Goal: Information Seeking & Learning: Learn about a topic

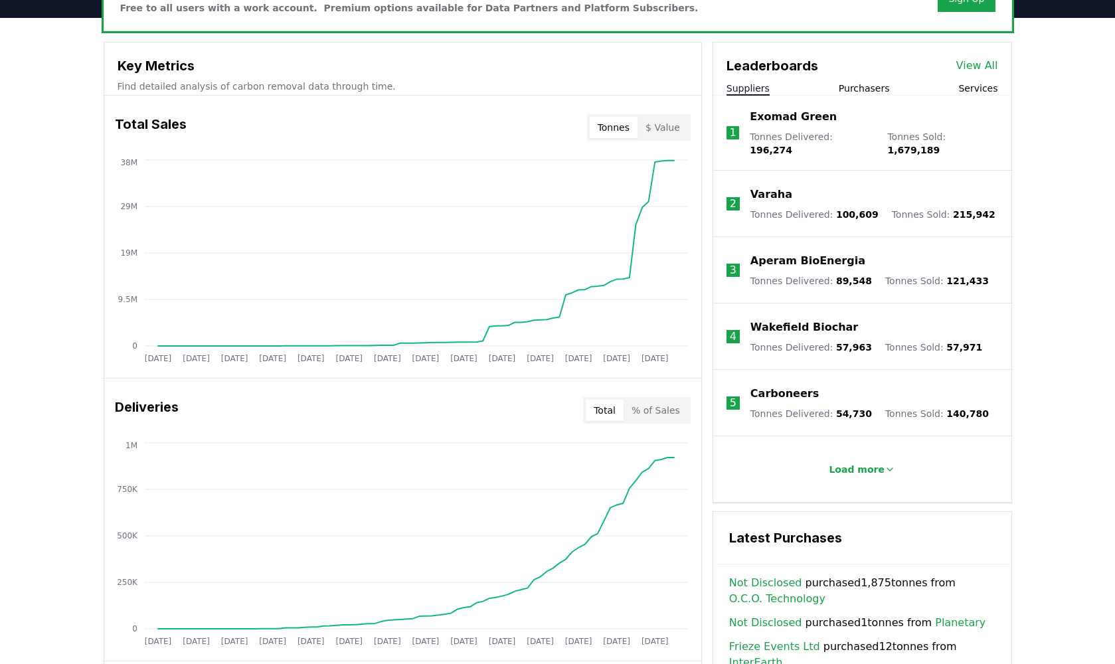
scroll to position [359, 0]
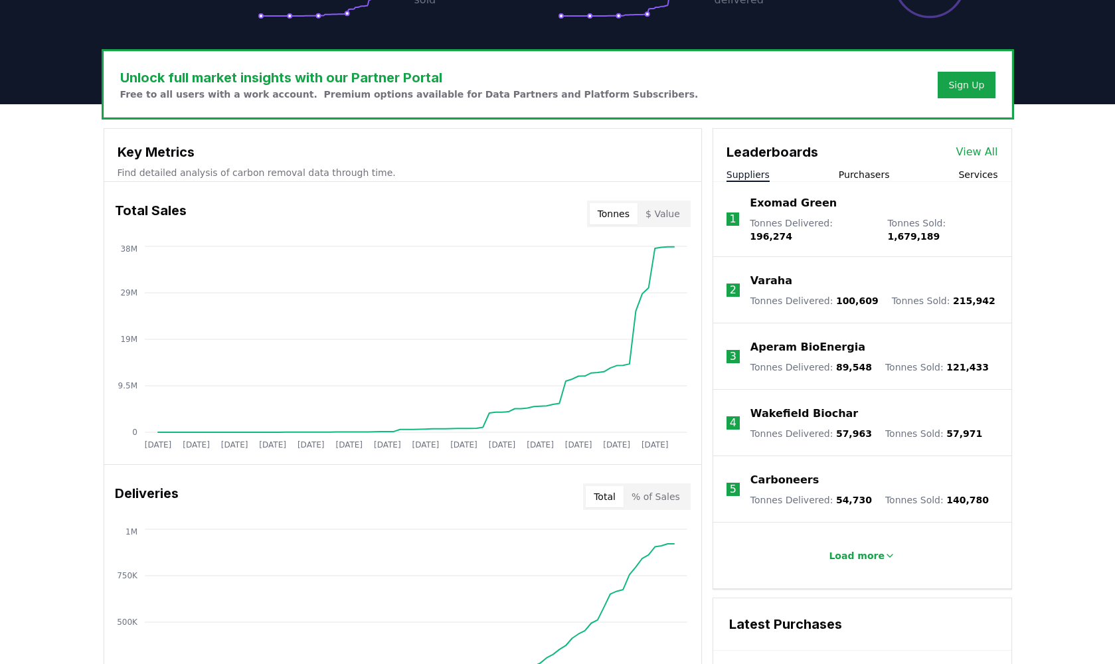
click at [743, 170] on button "Suppliers" at bounding box center [747, 174] width 43 height 13
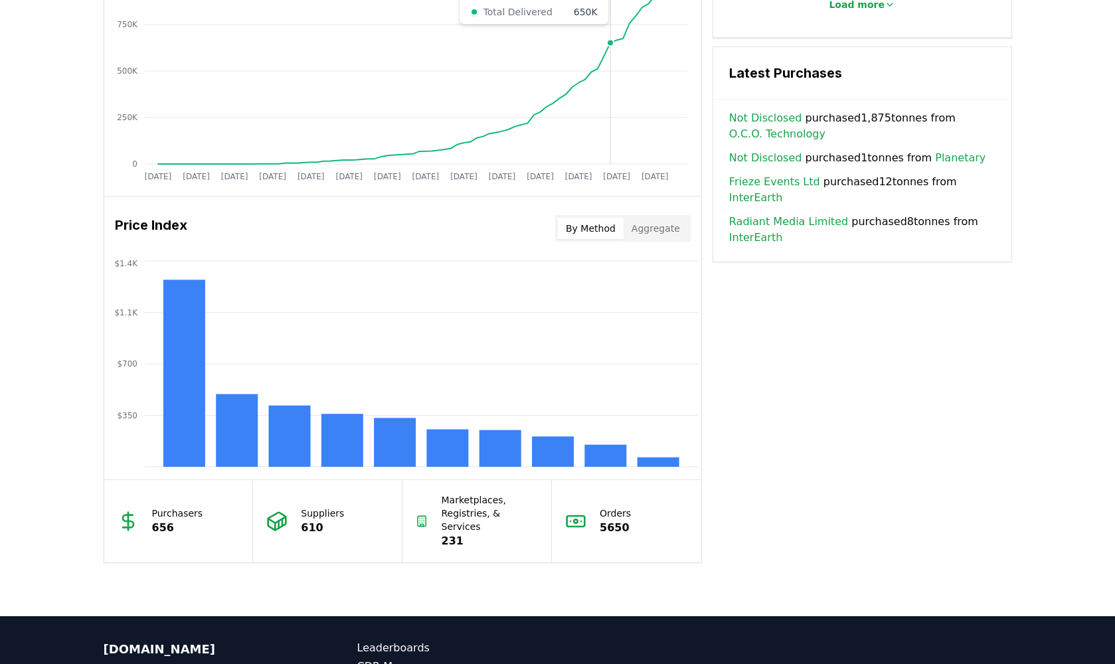
scroll to position [996, 0]
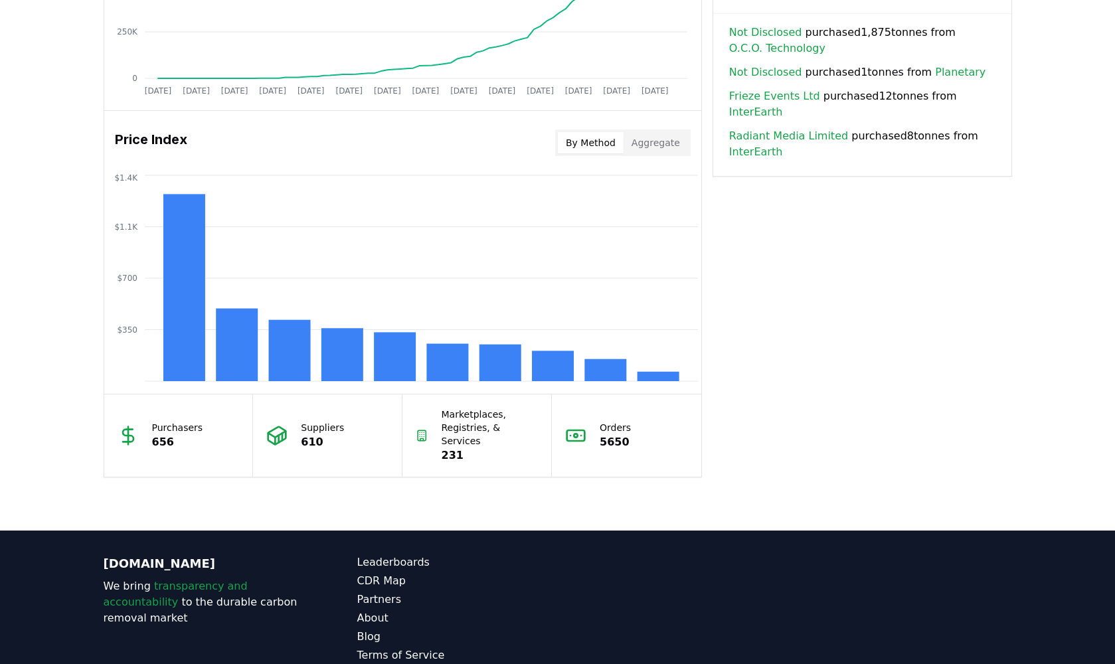
click at [666, 145] on button "Aggregate" at bounding box center [656, 142] width 64 height 21
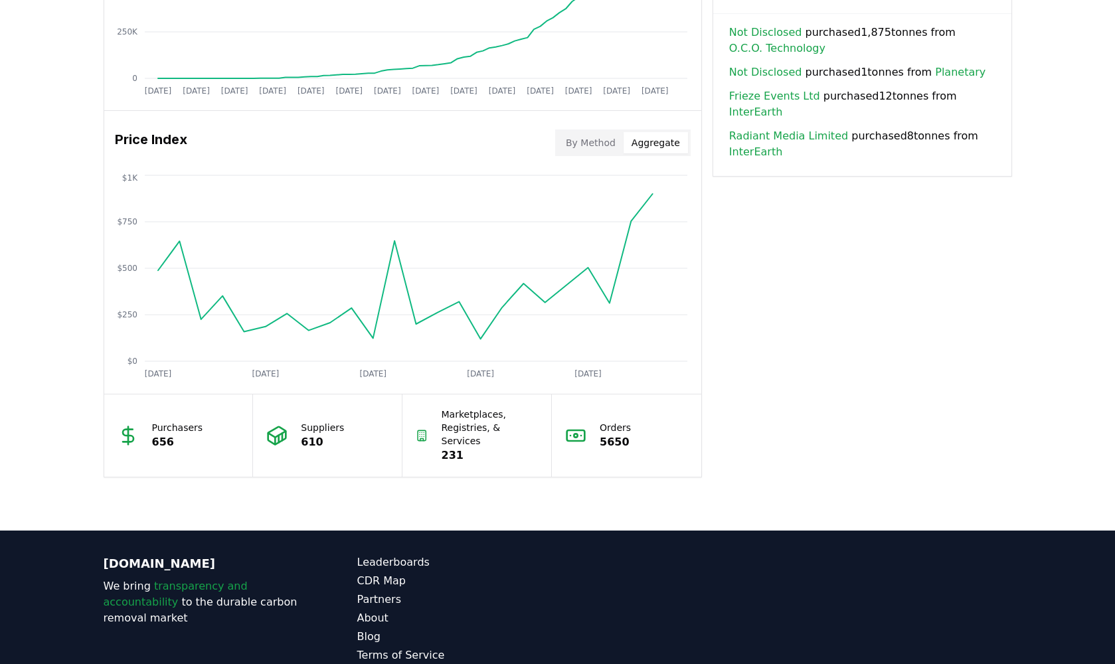
click at [616, 145] on button "By Method" at bounding box center [591, 142] width 66 height 21
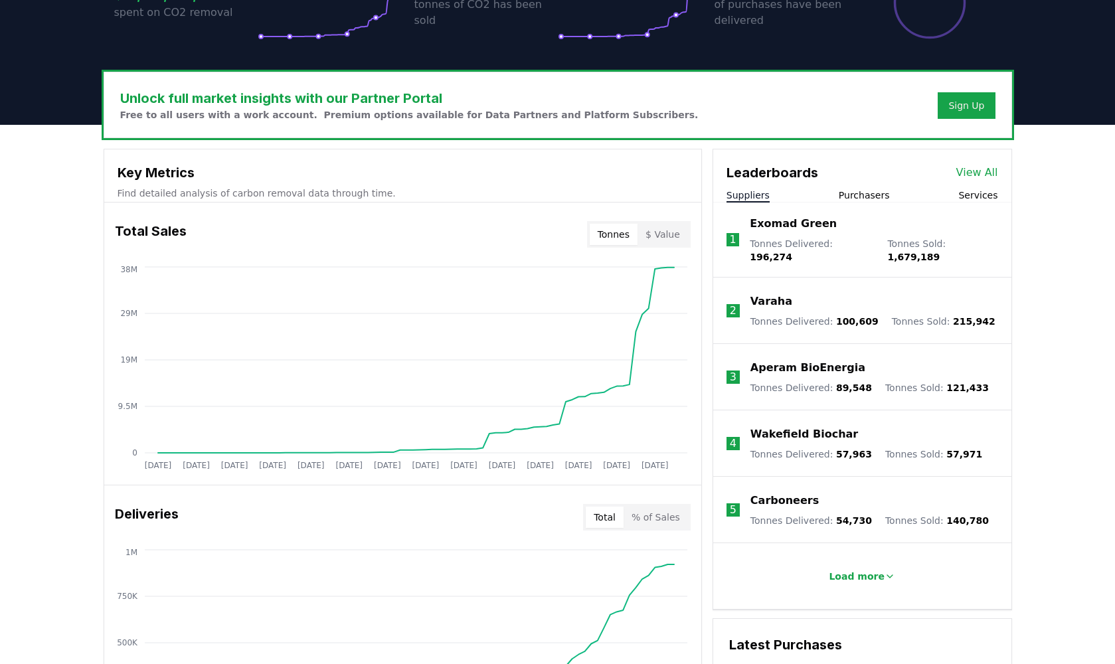
scroll to position [339, 0]
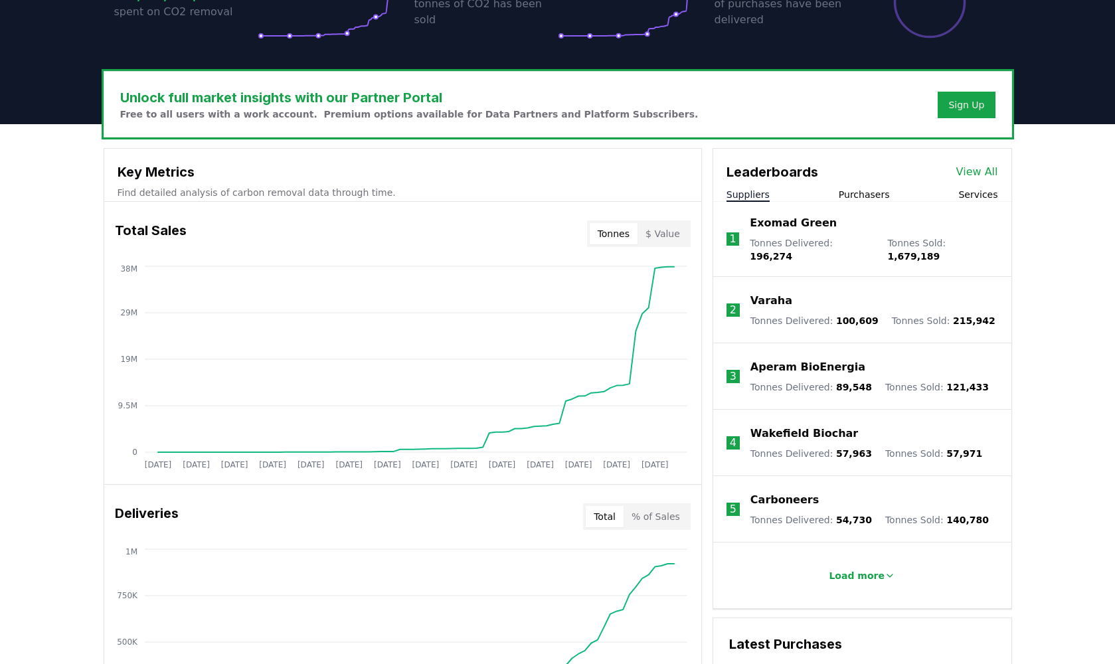
click at [786, 224] on p "Exomad Green" at bounding box center [793, 223] width 87 height 16
click at [778, 295] on p "Varaha" at bounding box center [771, 301] width 42 height 16
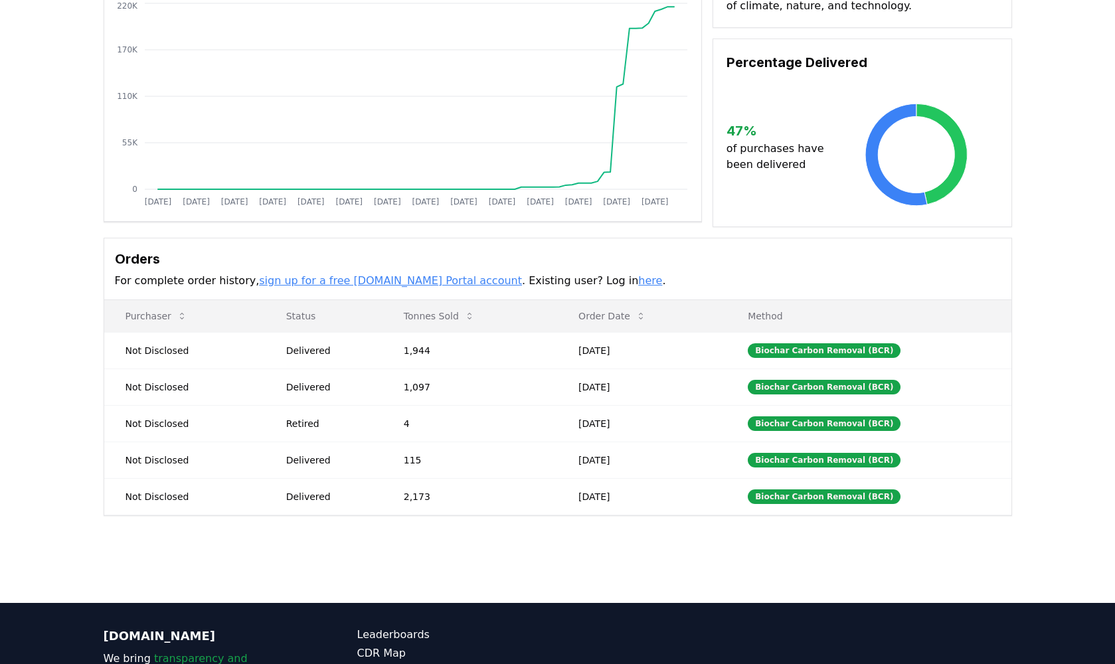
scroll to position [145, 0]
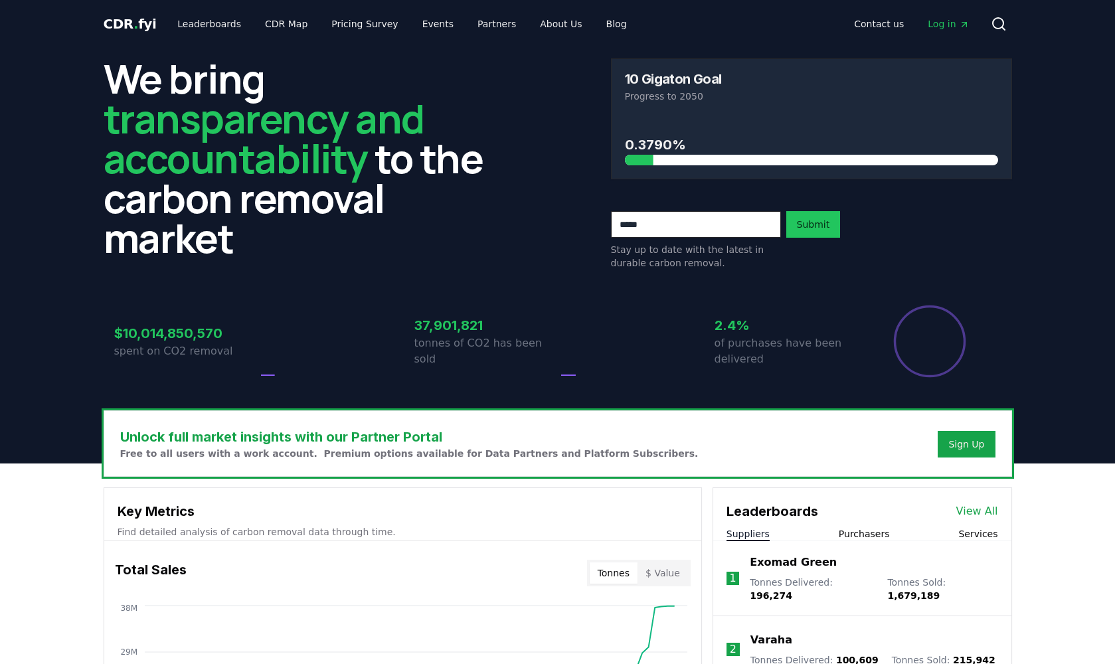
scroll to position [339, 0]
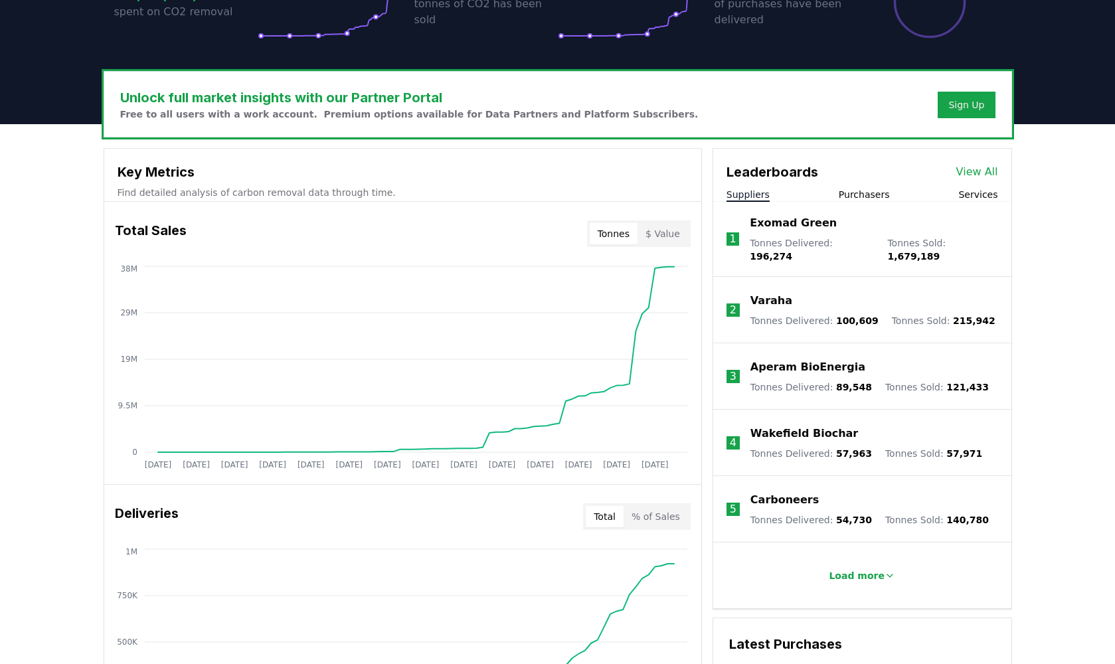
click at [820, 361] on p "Aperam BioEnergia" at bounding box center [807, 367] width 115 height 16
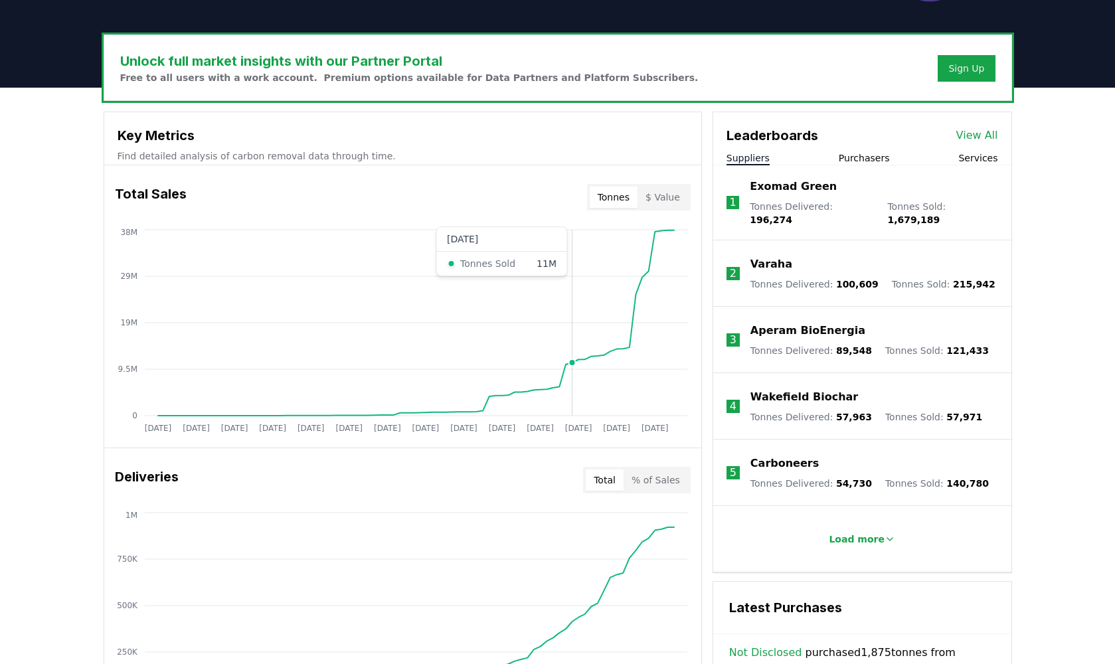
scroll to position [377, 0]
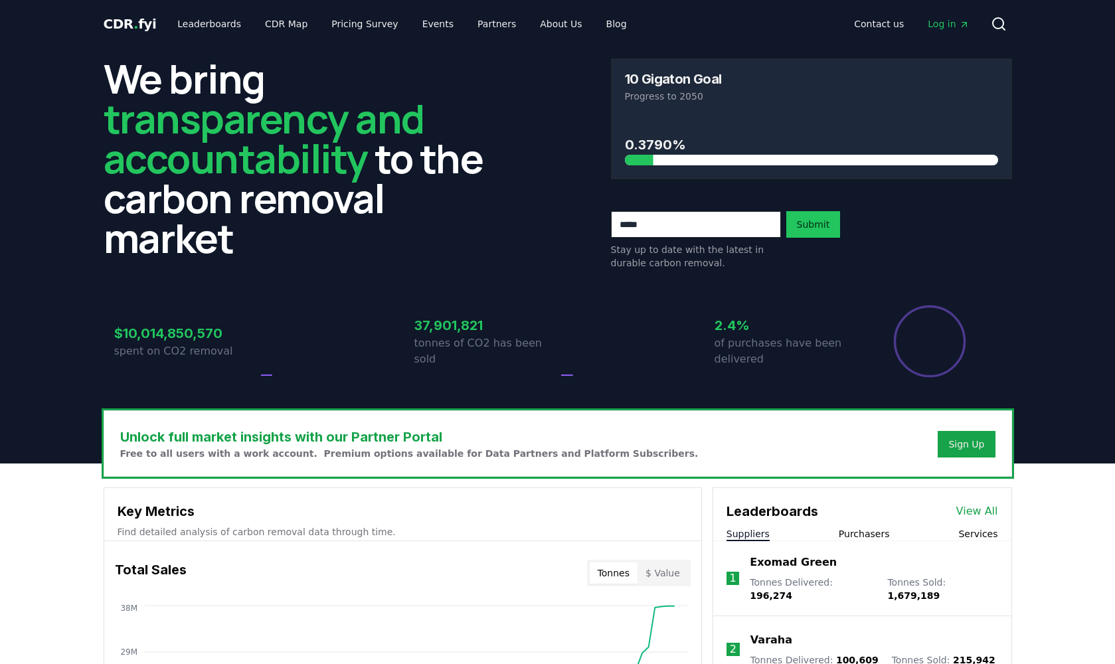
scroll to position [377, 0]
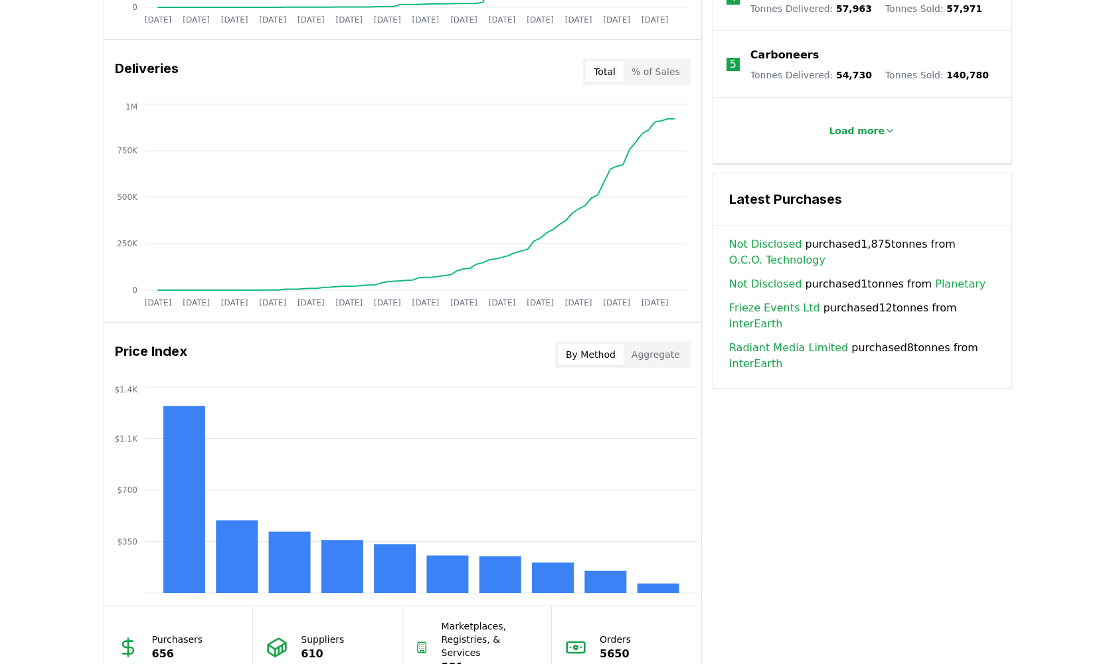
scroll to position [778, 0]
